Goal: Book appointment/travel/reservation

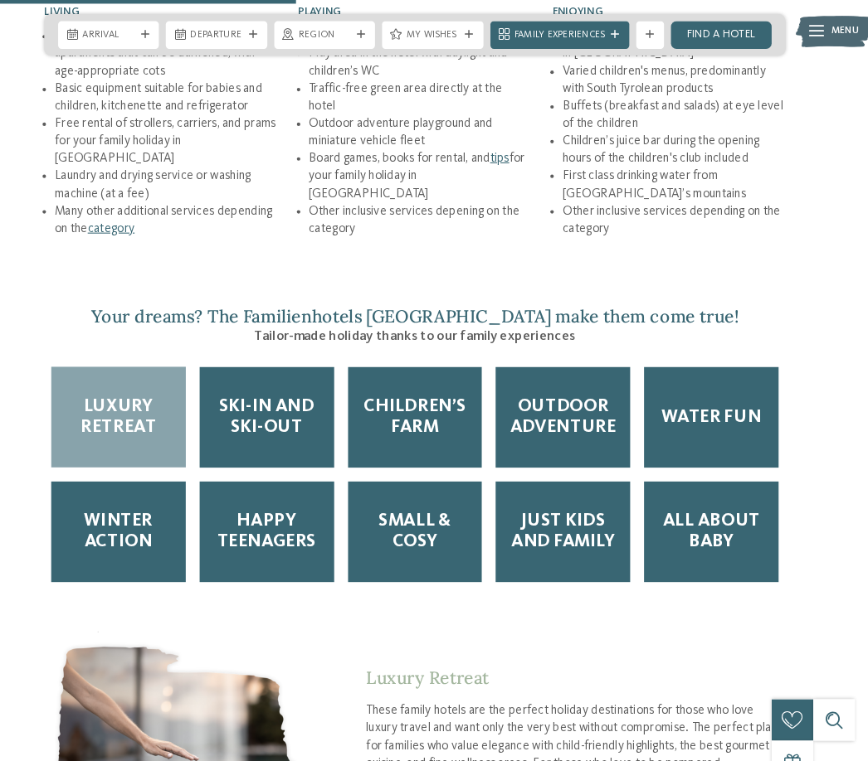
scroll to position [2146, 0]
click at [123, 512] on span "Winter Action" at bounding box center [151, 509] width 102 height 41
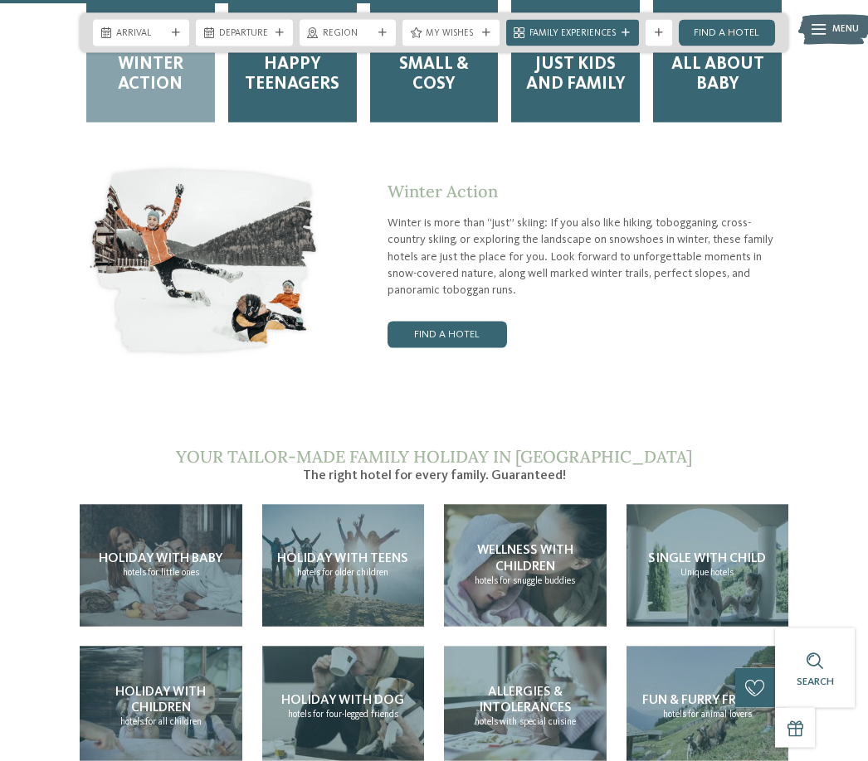
scroll to position [2570, 0]
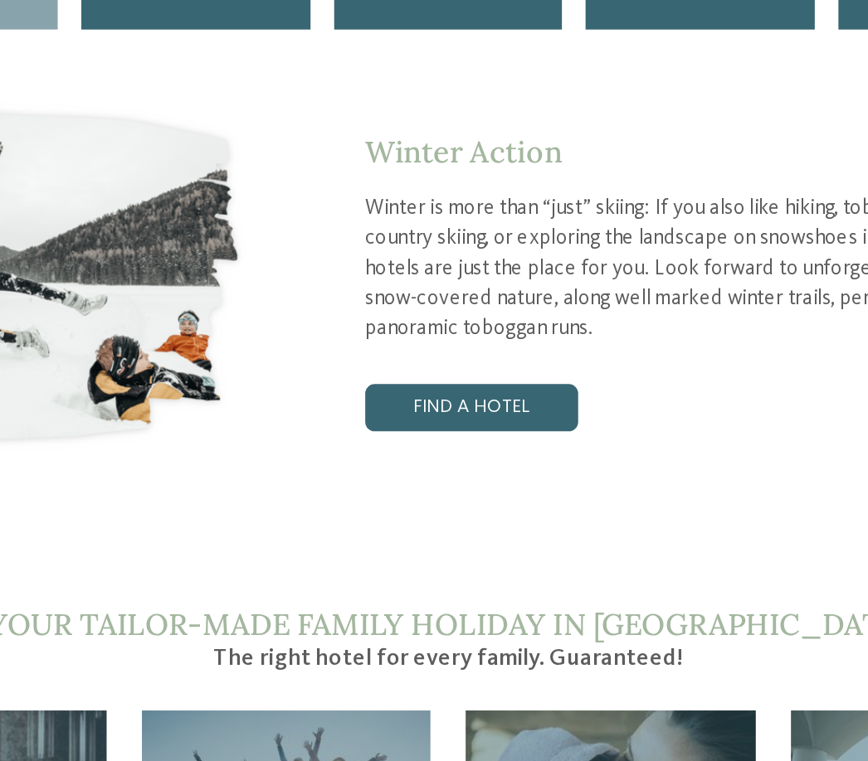
click at [387, 332] on link "Find a hotel" at bounding box center [446, 345] width 119 height 27
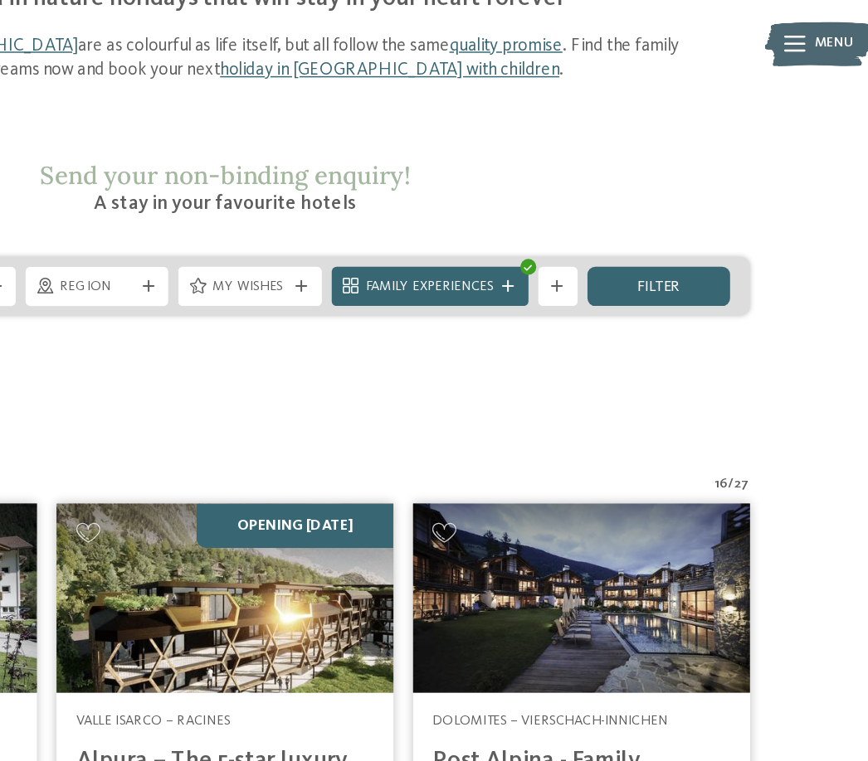
scroll to position [167, 0]
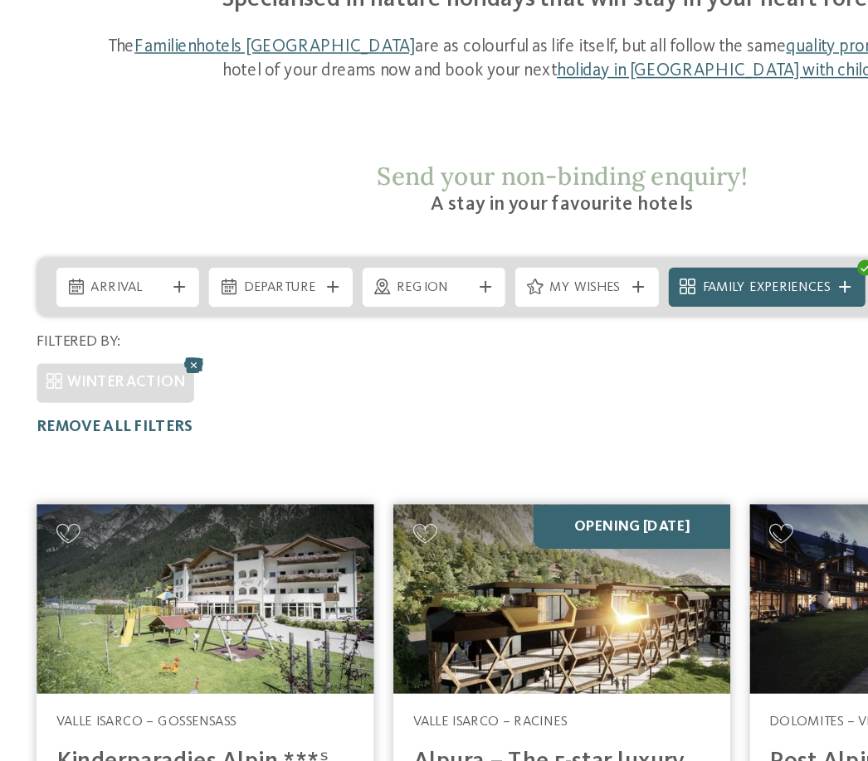
click at [323, 188] on span "Region" at bounding box center [348, 194] width 50 height 13
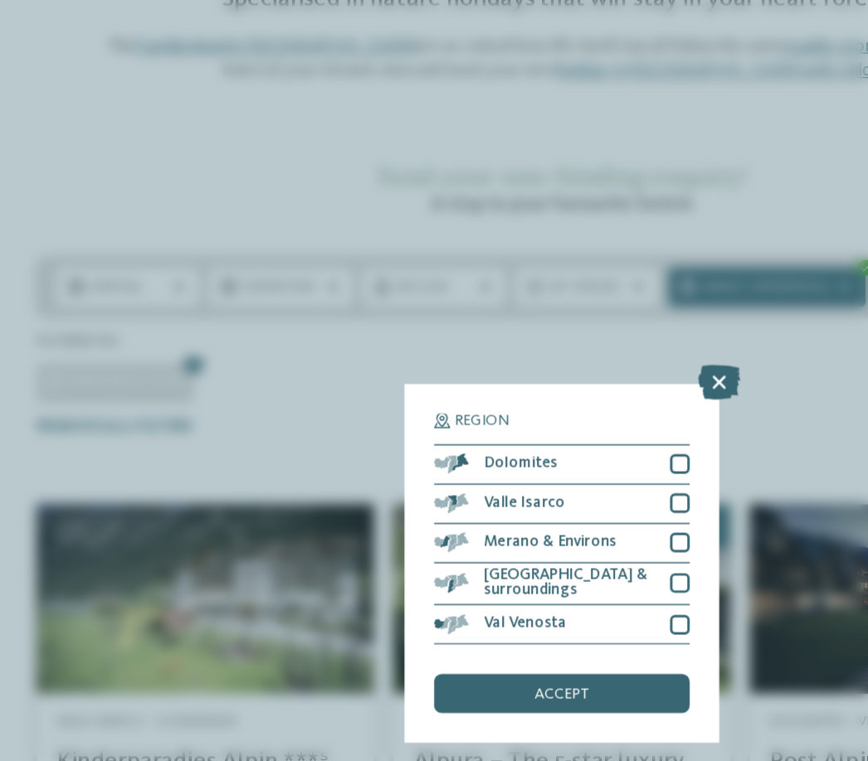
click at [507, 307] on div at bounding box center [513, 313] width 13 height 13
click at [461, 381] on div "[GEOGRAPHIC_DATA] & surroundings" at bounding box center [434, 395] width 173 height 29
click at [411, 455] on div "accept" at bounding box center [434, 468] width 173 height 27
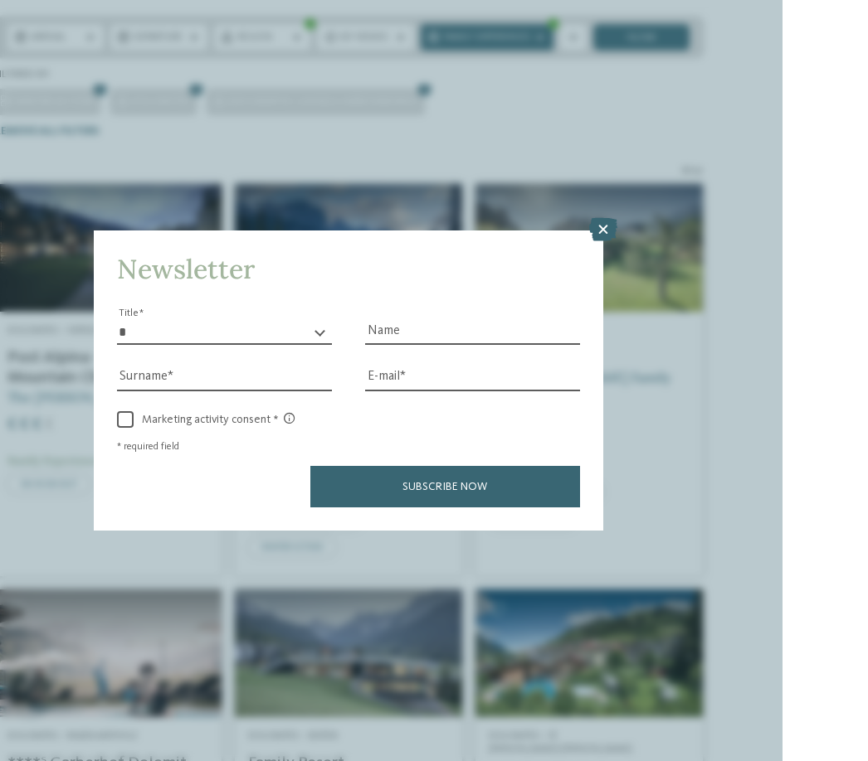
scroll to position [386, 0]
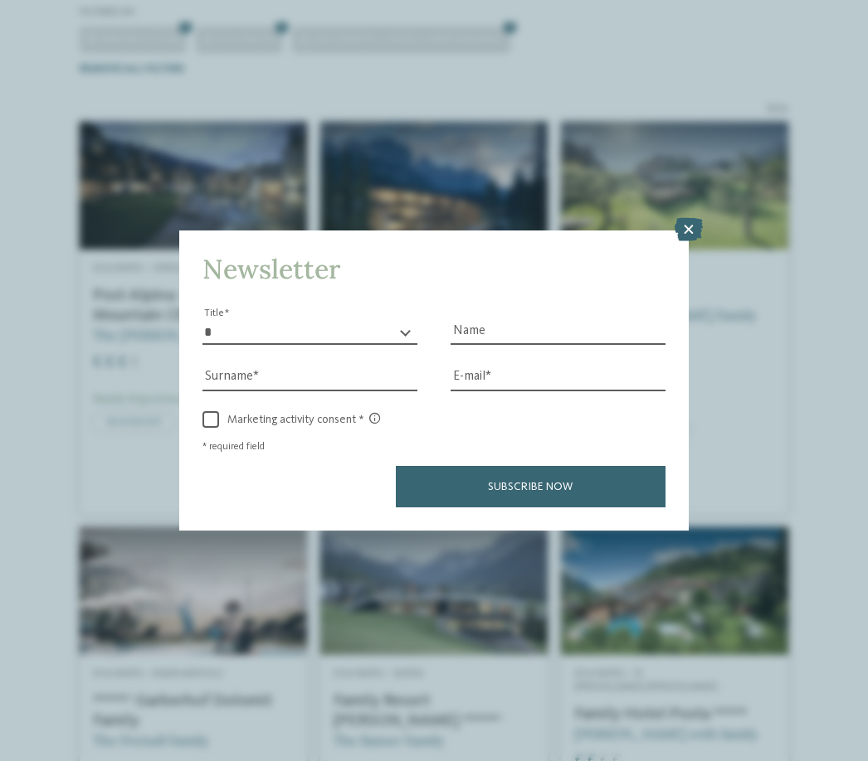
click at [680, 218] on icon at bounding box center [688, 229] width 28 height 23
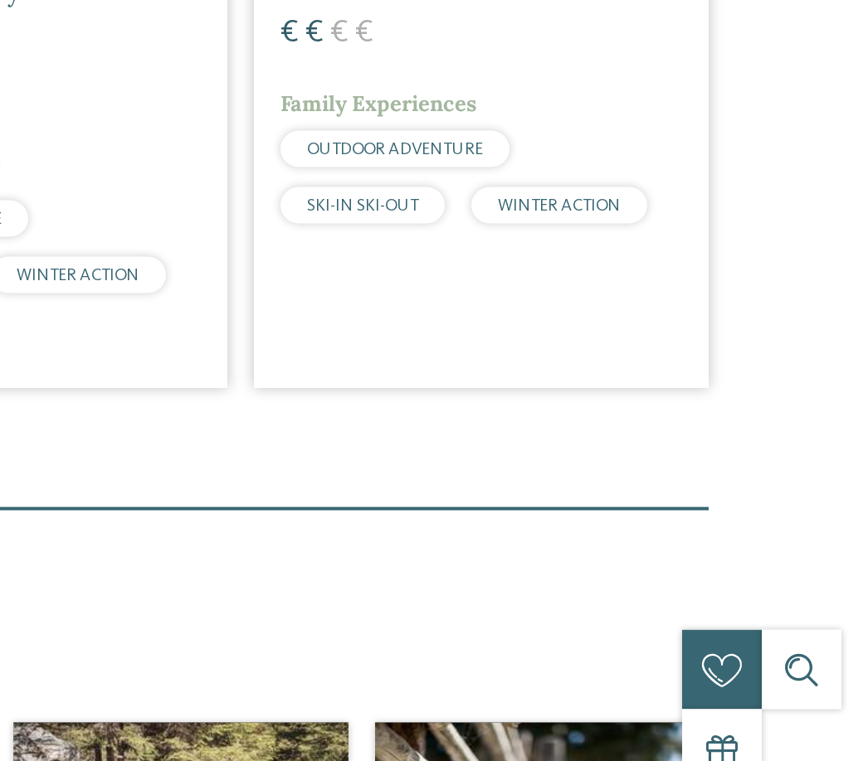
scroll to position [779, 0]
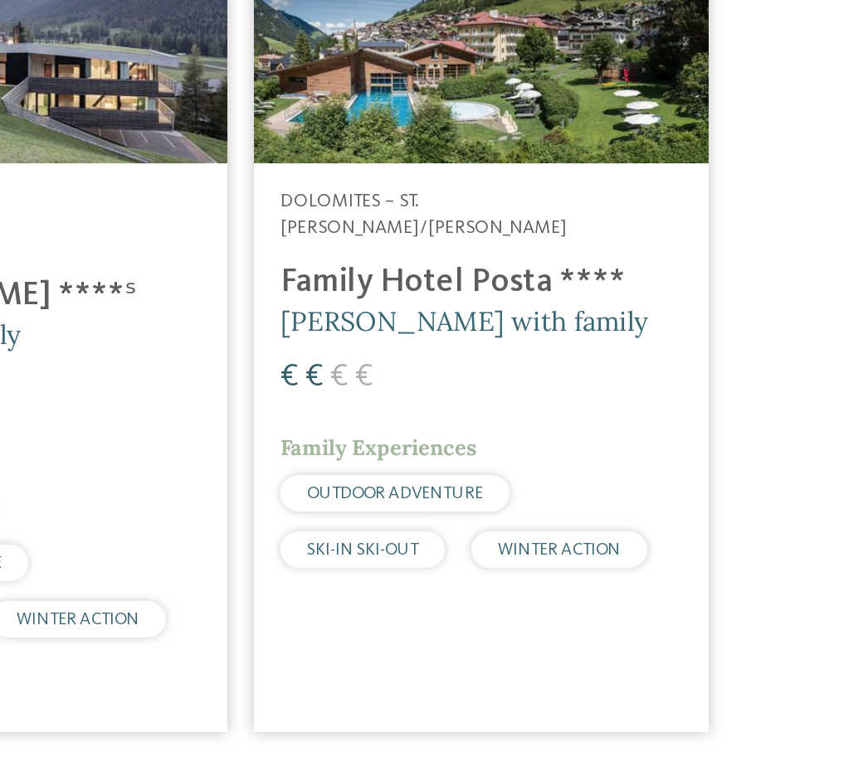
click at [574, 312] on h4 "Family Hotel Posta ****" at bounding box center [674, 322] width 201 height 20
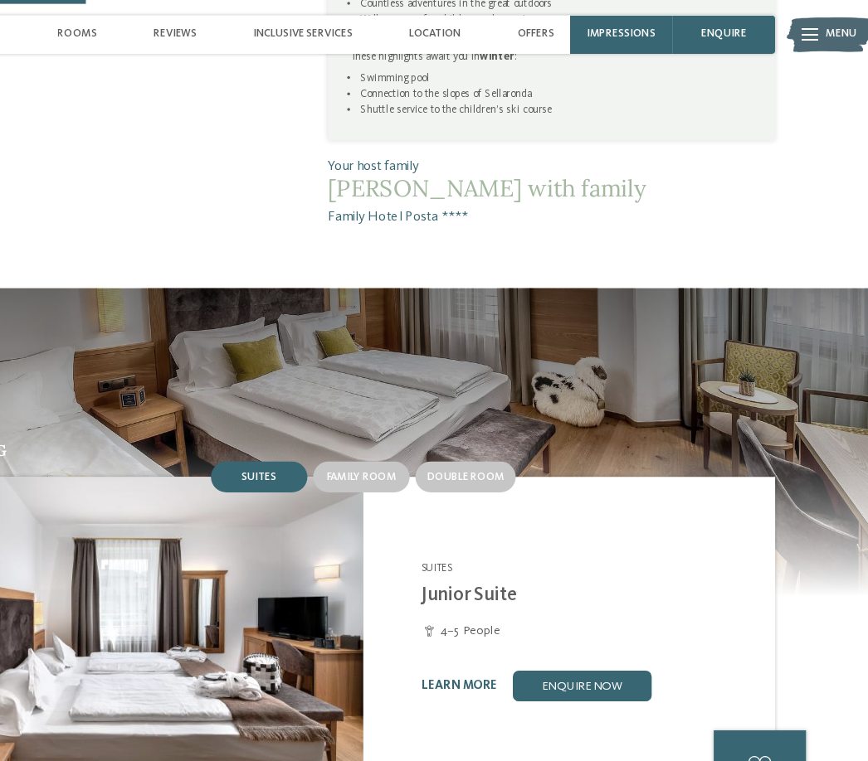
scroll to position [997, 0]
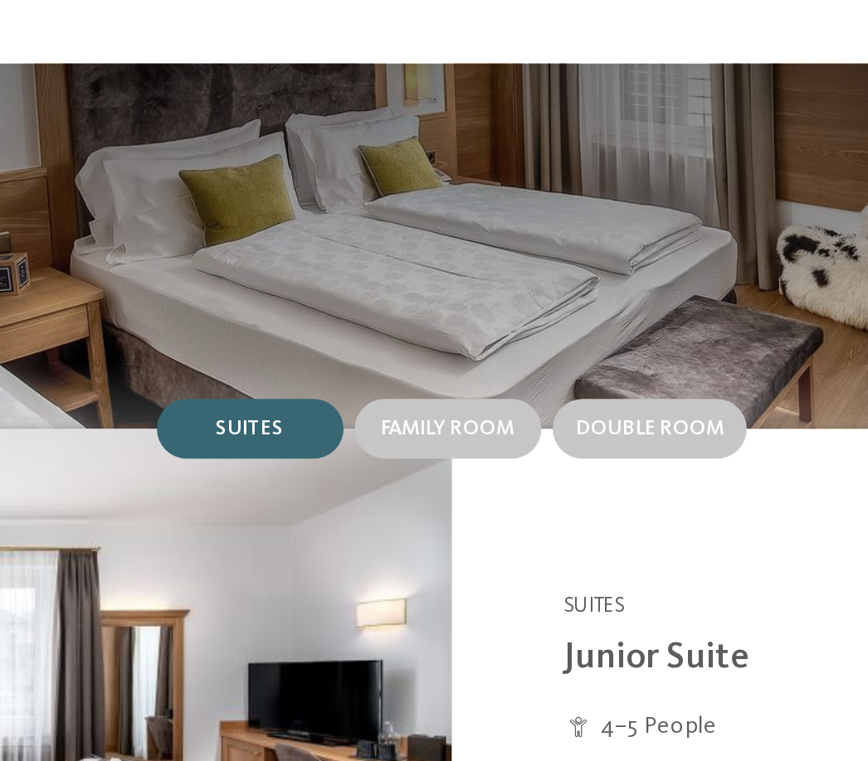
click at [329, 406] on span "Suites" at bounding box center [344, 411] width 30 height 10
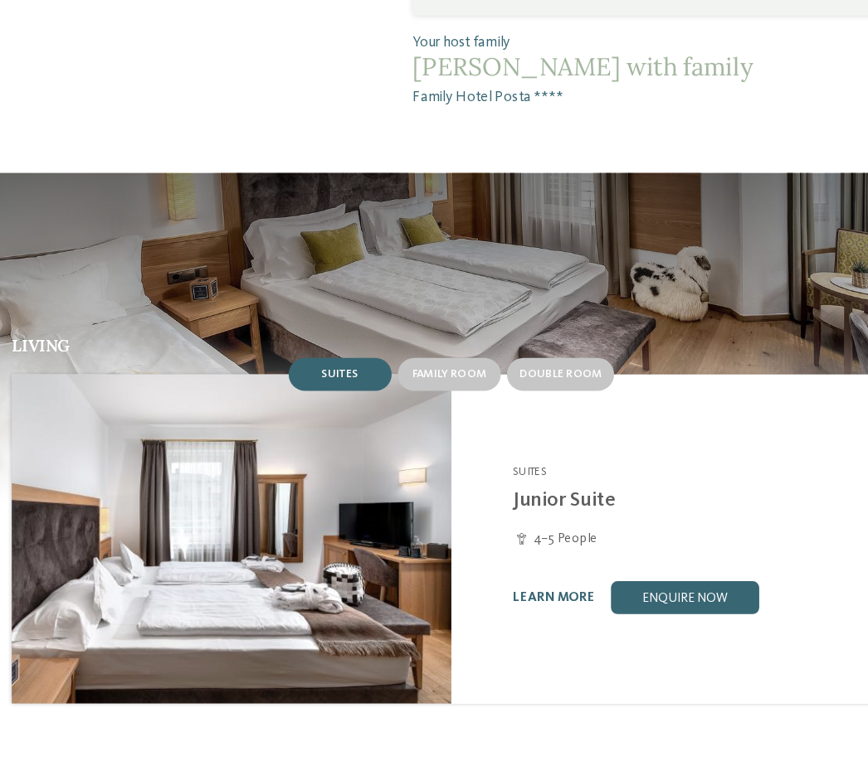
scroll to position [1023, 0]
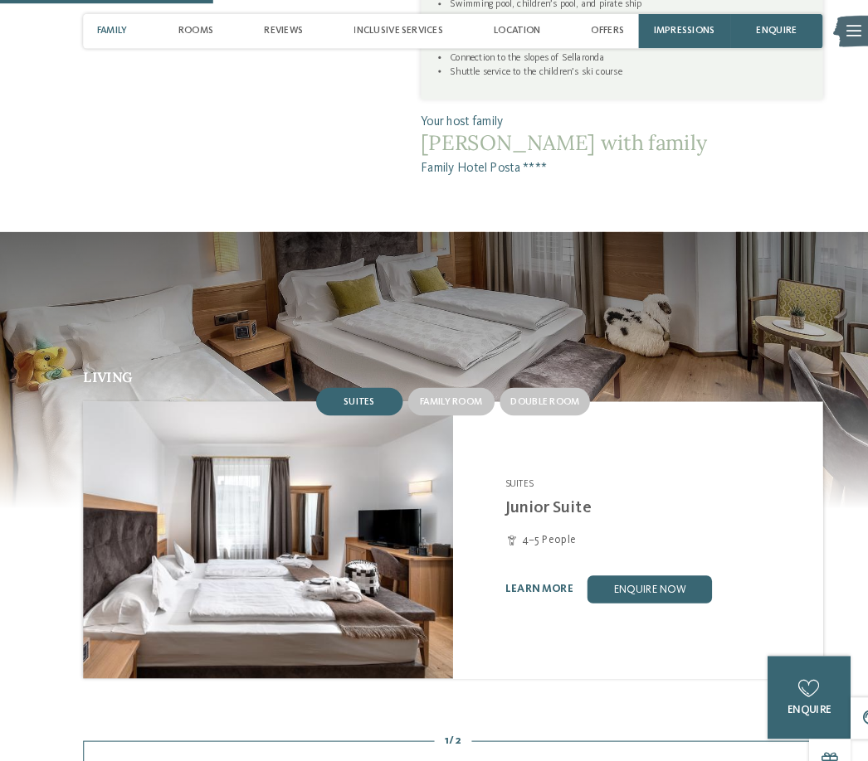
click at [534, 570] on link "learn more" at bounding box center [517, 564] width 66 height 11
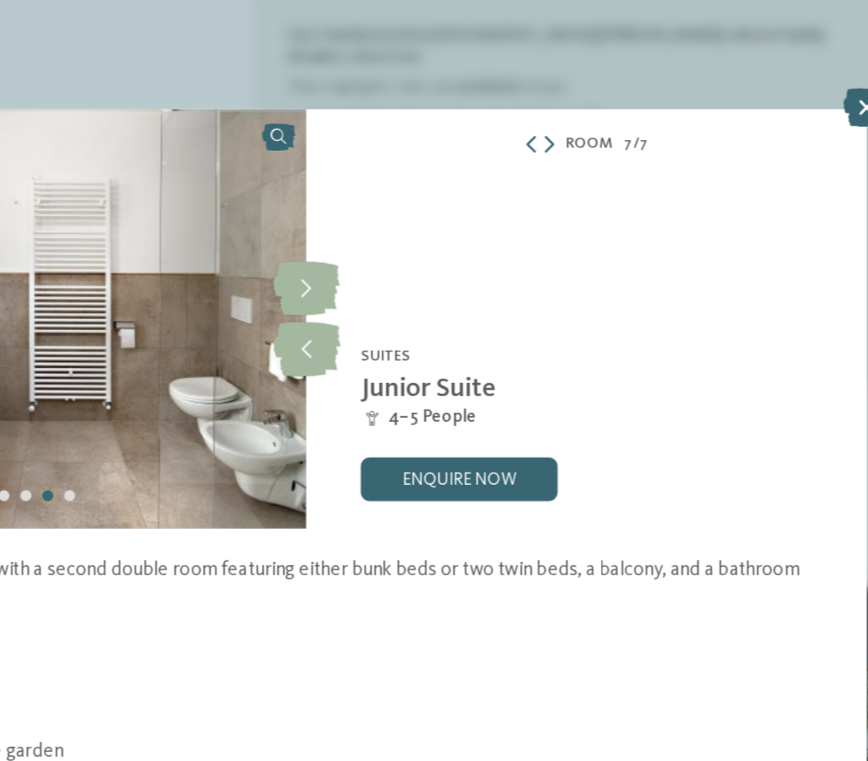
scroll to position [888, 0]
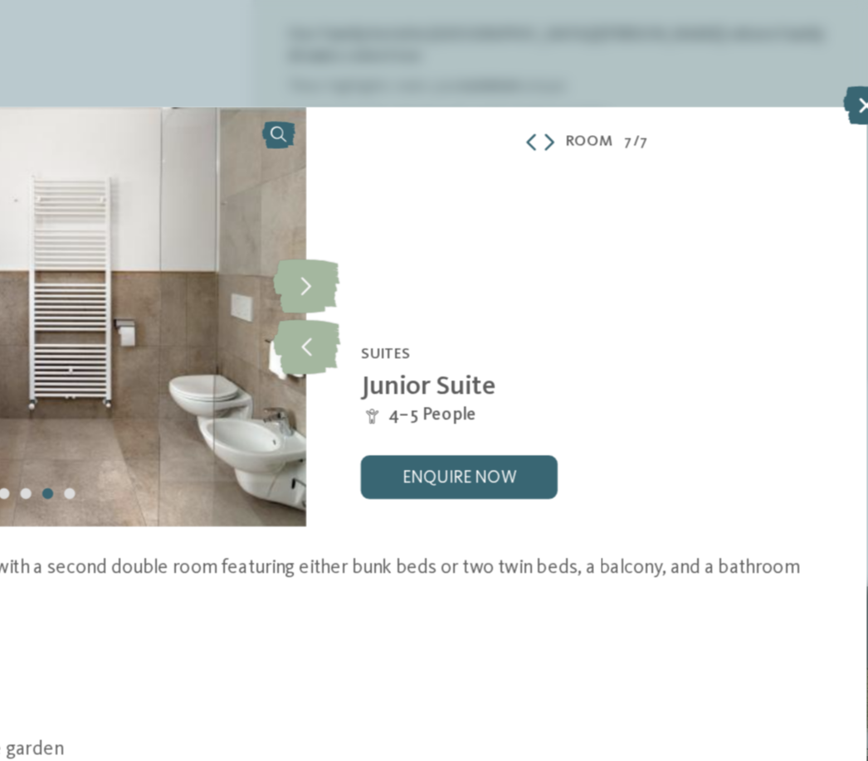
click at [565, 83] on icon at bounding box center [570, 88] width 10 height 11
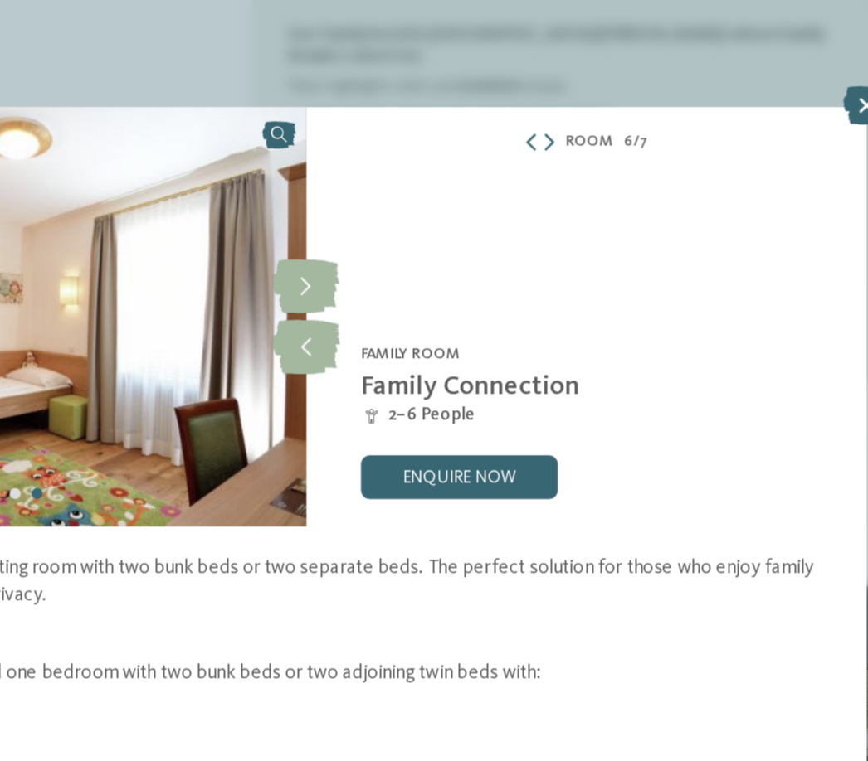
click at [434, 207] on div "Family Hotel Posta **** St. [PERSON_NAME]/[PERSON_NAME] - Dolomites Family room…" at bounding box center [604, 193] width 340 height 255
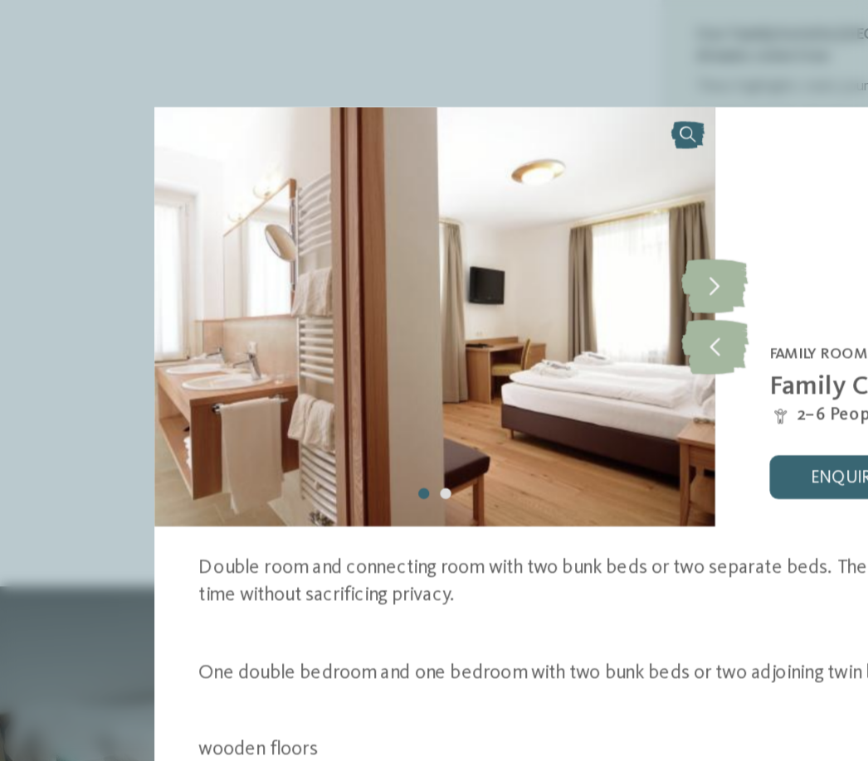
click at [445, 178] on icon at bounding box center [434, 175] width 41 height 33
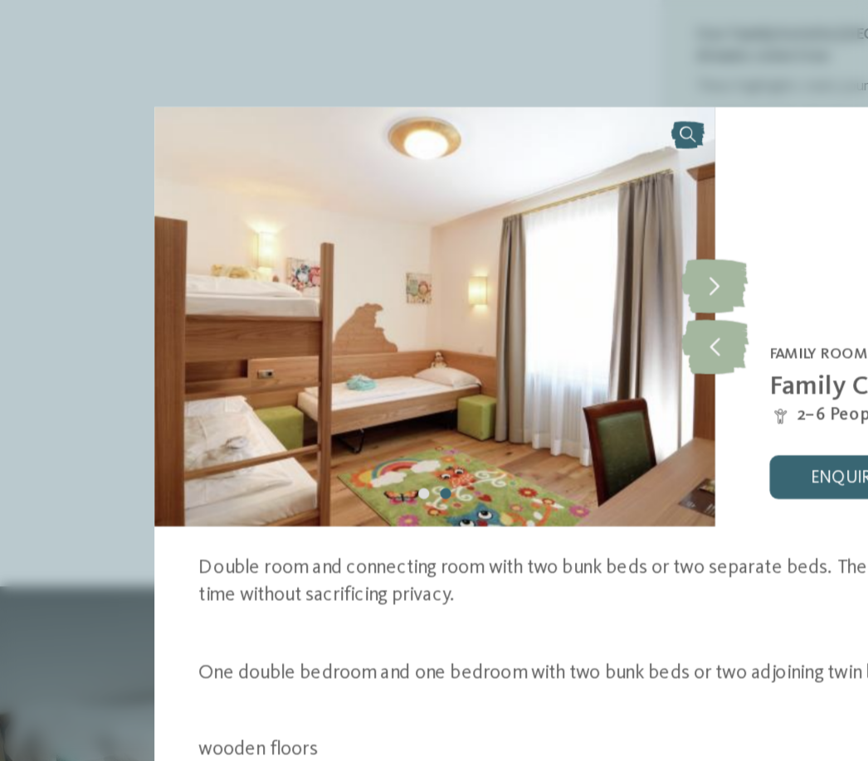
click at [440, 172] on icon at bounding box center [434, 175] width 41 height 33
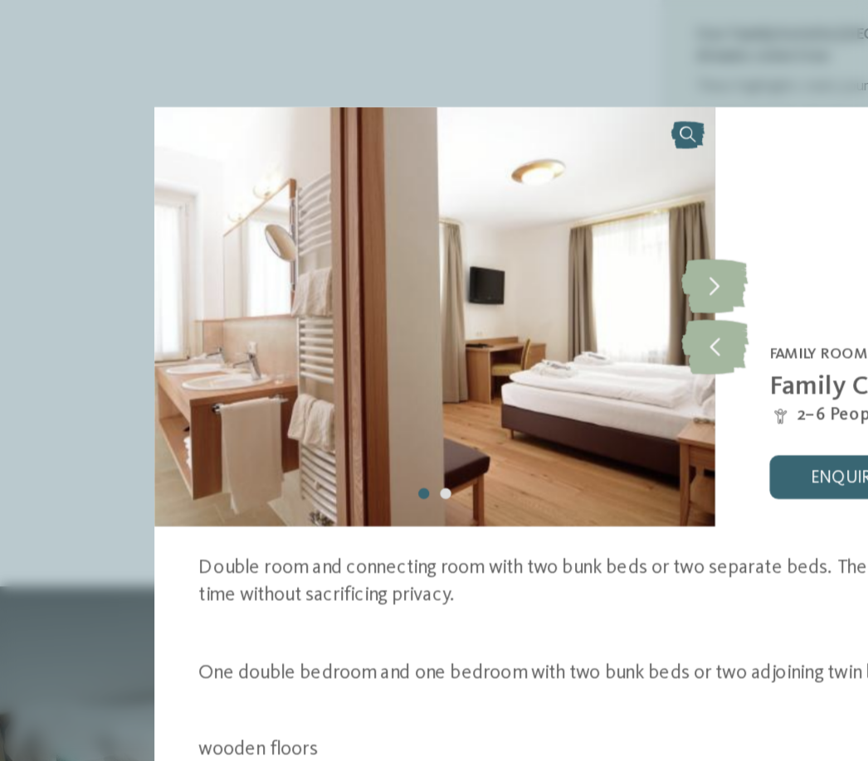
click at [444, 175] on icon at bounding box center [434, 175] width 41 height 33
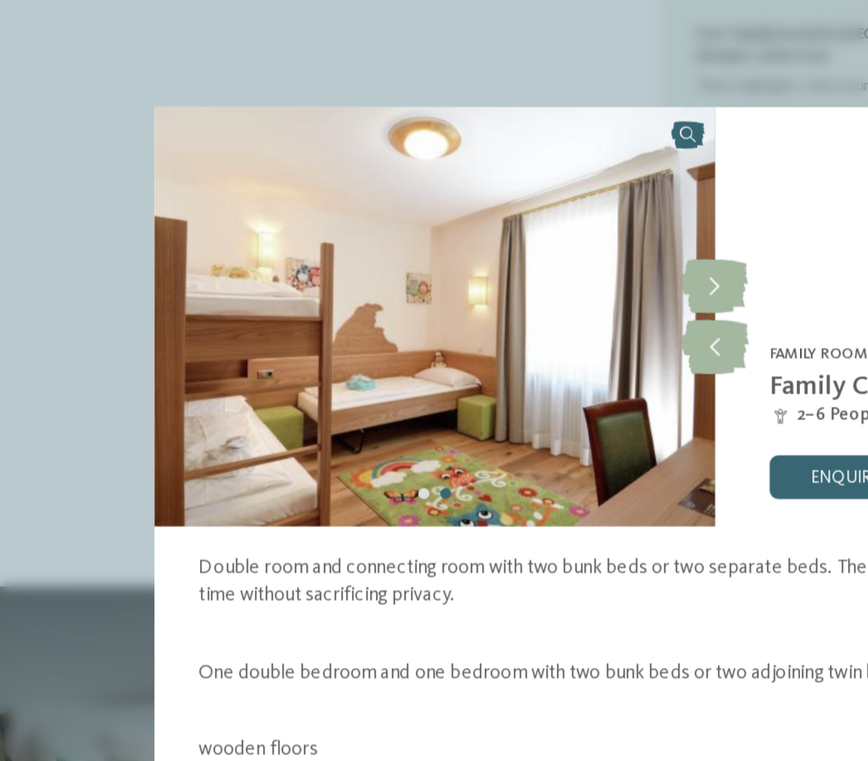
click at [441, 179] on icon at bounding box center [434, 175] width 41 height 33
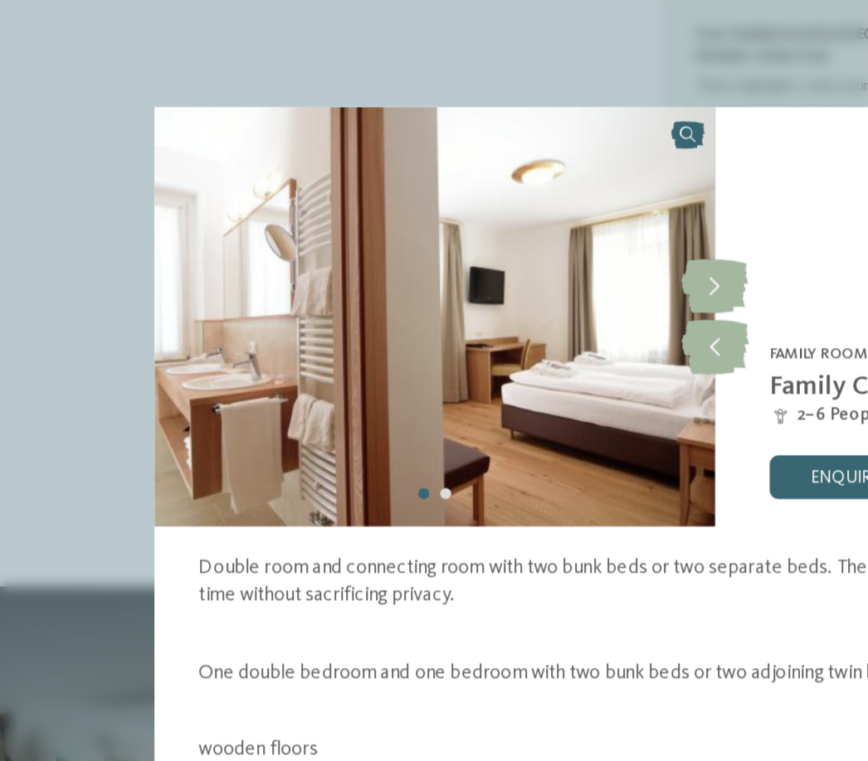
click at [439, 183] on icon at bounding box center [434, 175] width 41 height 33
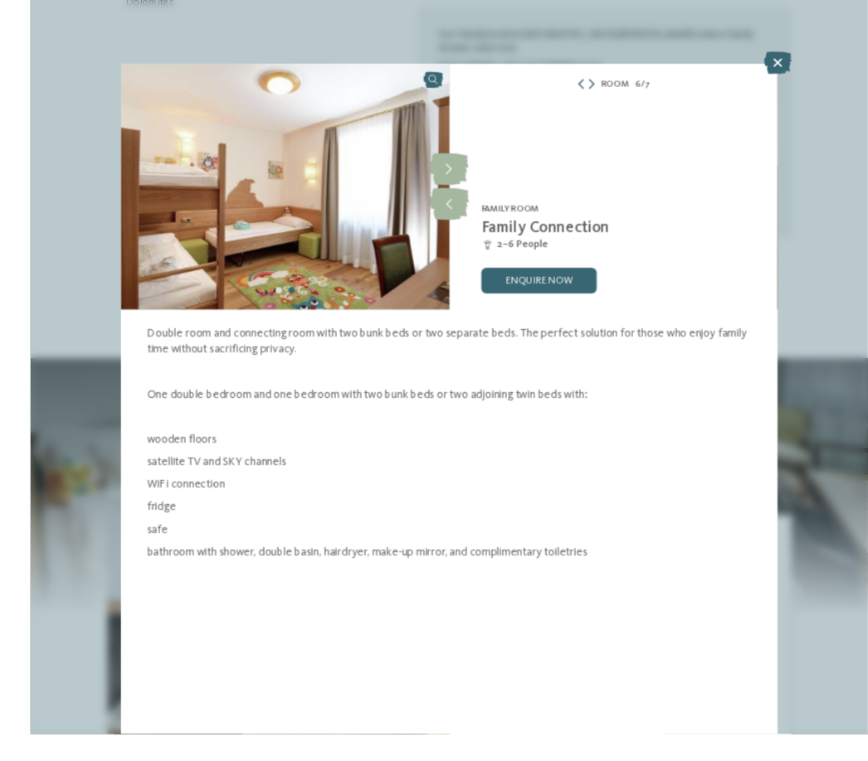
scroll to position [1047, 0]
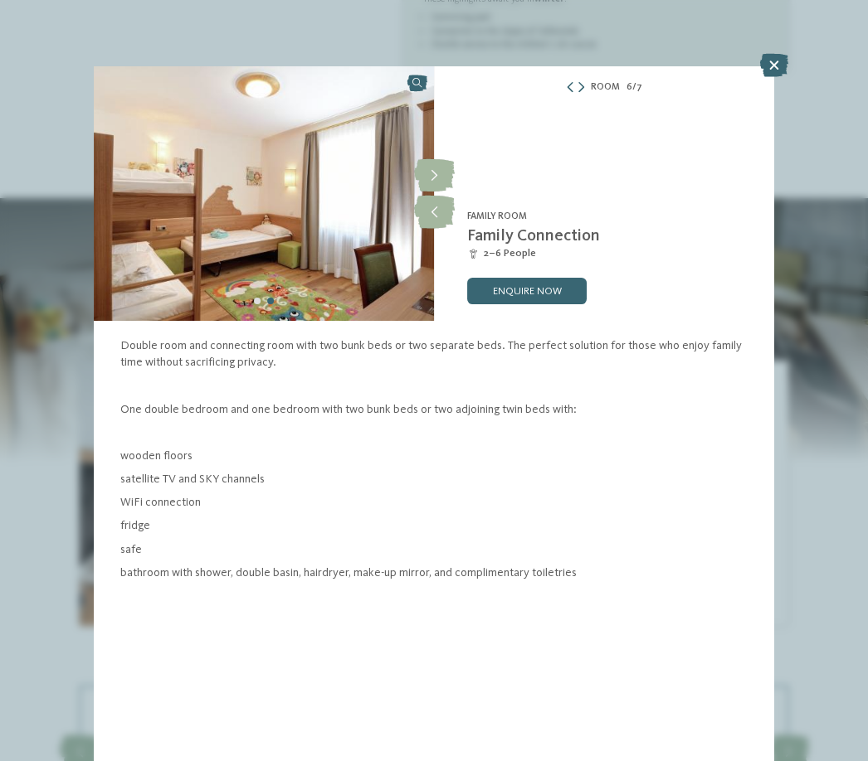
click at [770, 77] on icon at bounding box center [774, 65] width 28 height 23
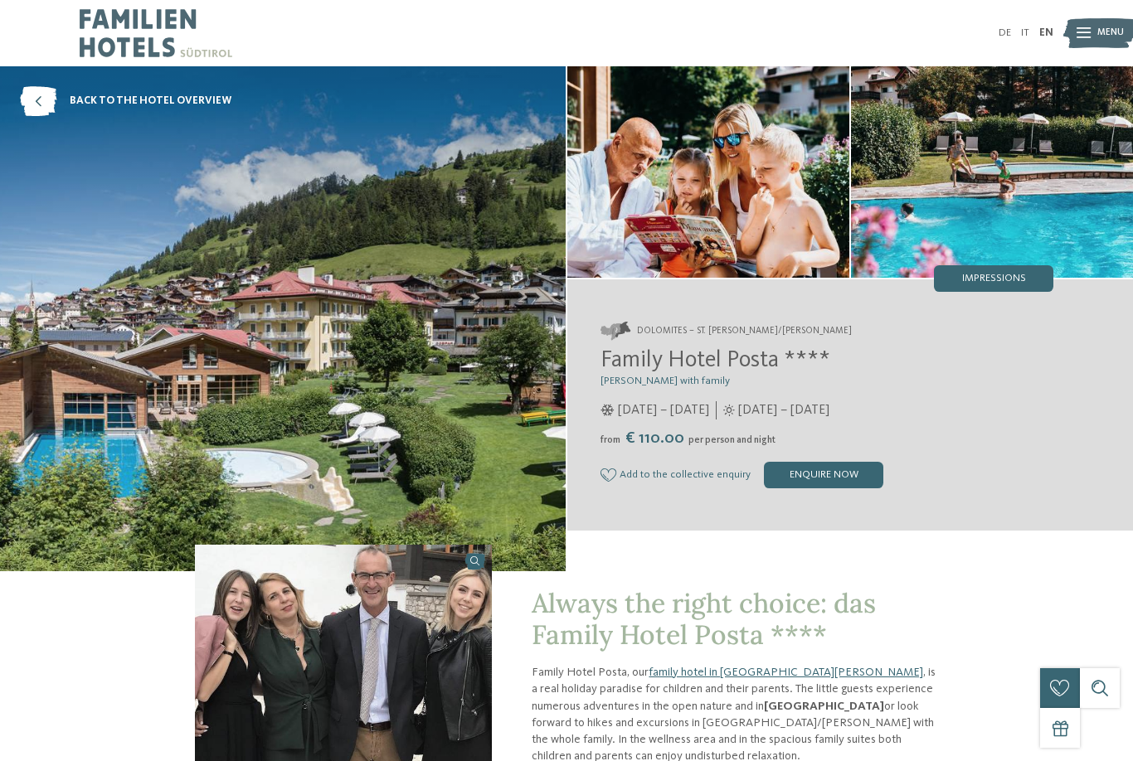
click at [620, 4] on div "DE IT EN Menu" at bounding box center [810, 33] width 487 height 66
